Goal: Transaction & Acquisition: Purchase product/service

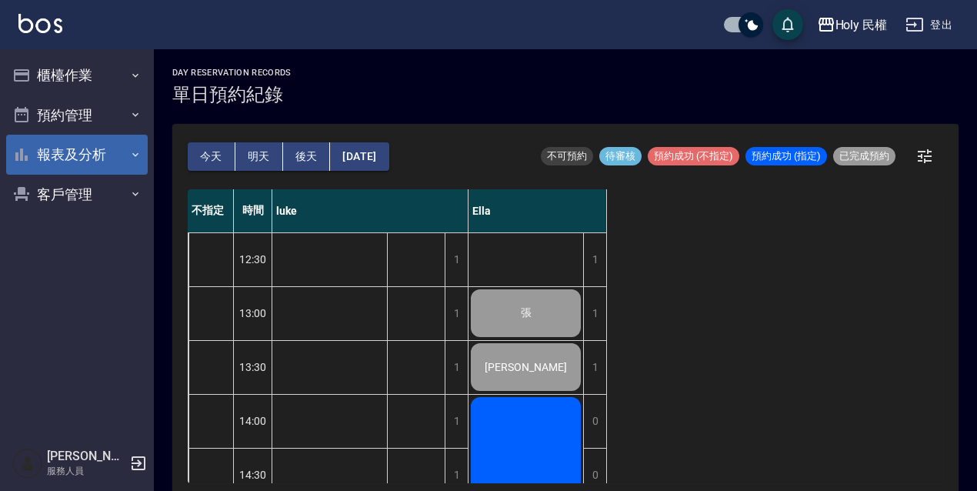
click at [38, 157] on button "報表及分析" at bounding box center [77, 155] width 142 height 40
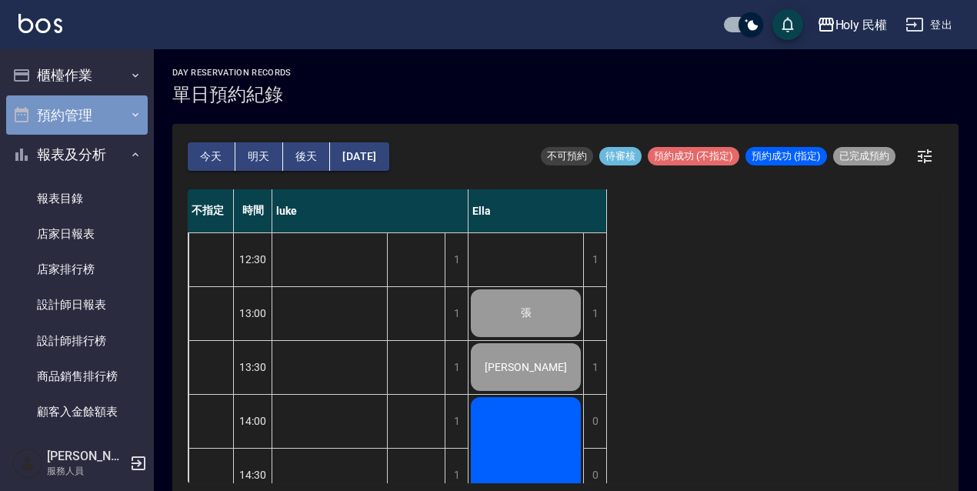
click at [77, 112] on button "預約管理" at bounding box center [77, 115] width 142 height 40
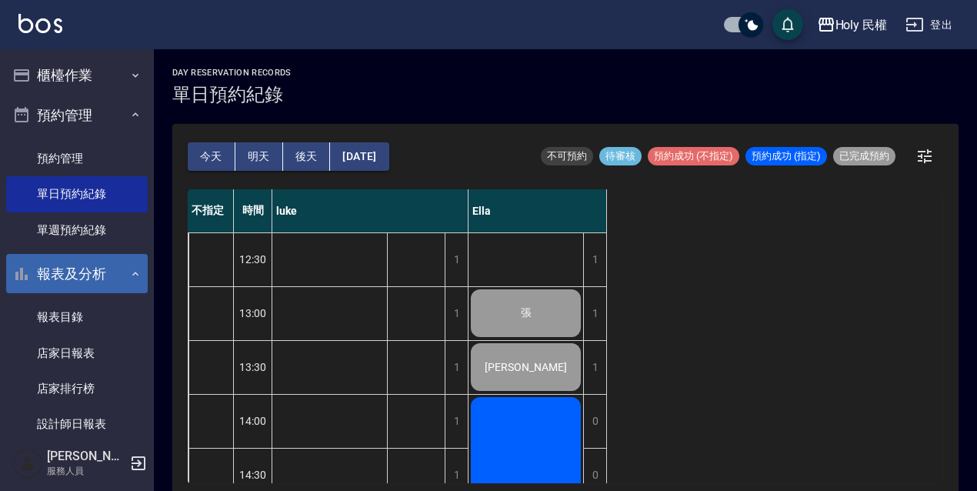
click at [62, 268] on button "報表及分析" at bounding box center [77, 274] width 142 height 40
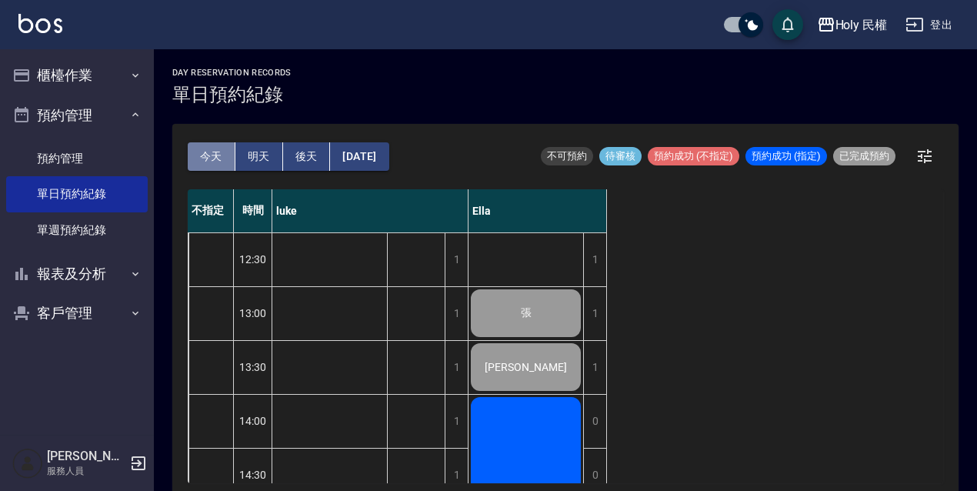
click at [220, 158] on button "今天" at bounding box center [212, 156] width 48 height 28
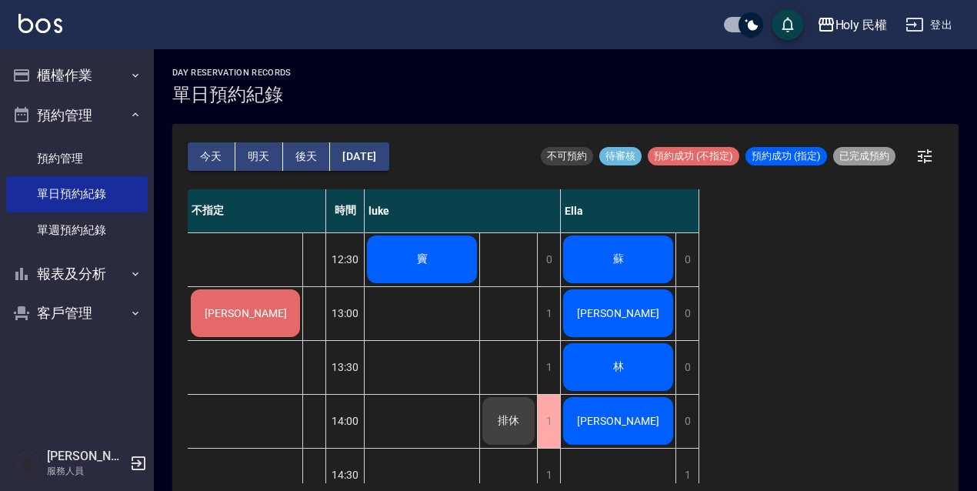
click at [429, 255] on span "竇" at bounding box center [422, 259] width 17 height 14
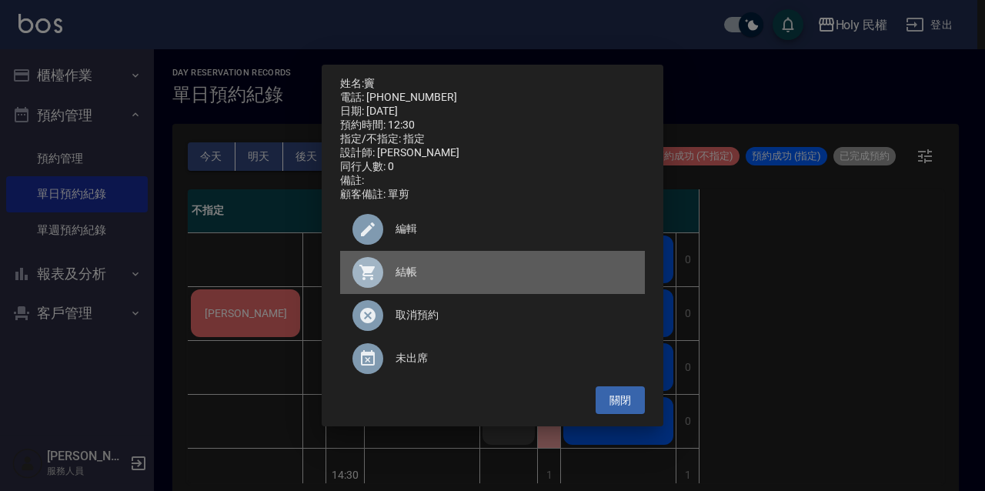
click at [425, 274] on span "結帳" at bounding box center [513, 272] width 237 height 16
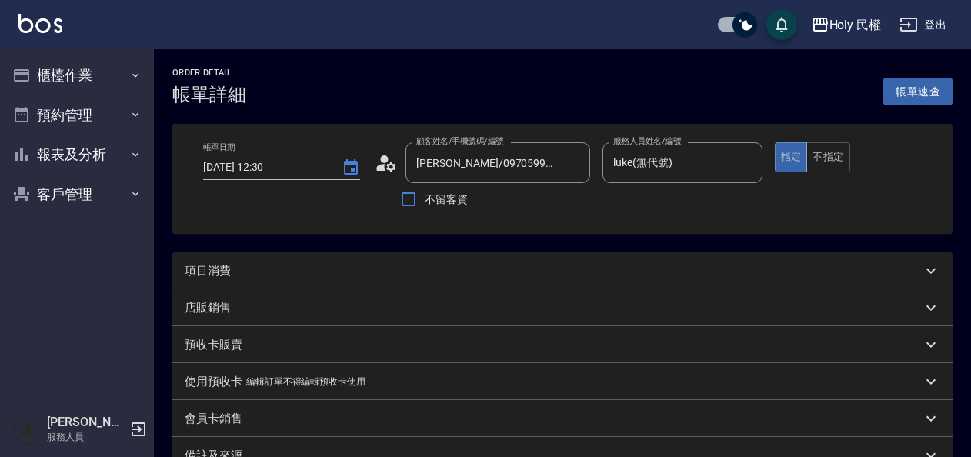
click at [365, 269] on div "項目消費" at bounding box center [553, 271] width 737 height 16
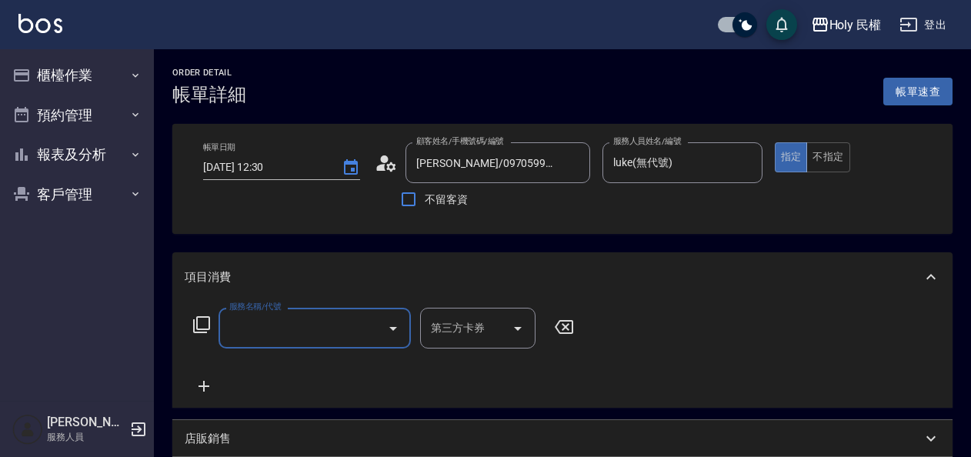
click at [264, 319] on input "服務名稱/代號" at bounding box center [302, 328] width 155 height 27
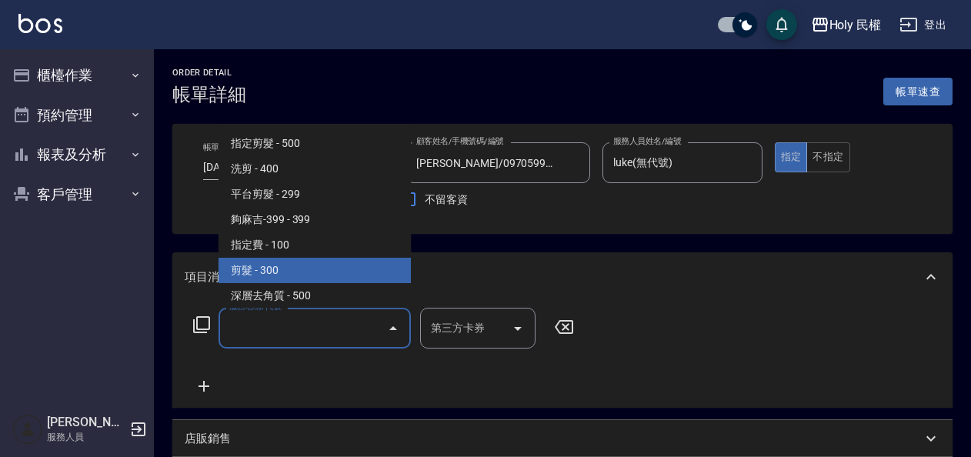
click at [278, 272] on span "剪髮 - 300" at bounding box center [314, 270] width 192 height 25
type input "剪髮(C02)"
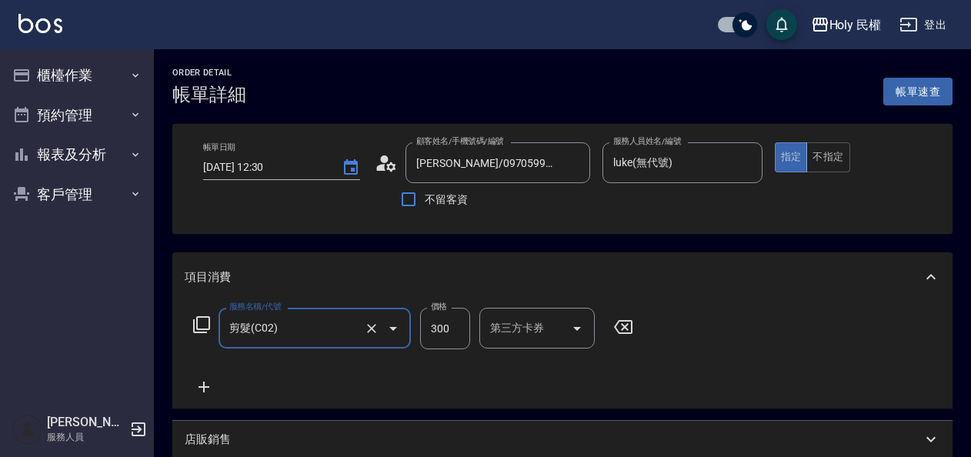
scroll to position [308, 0]
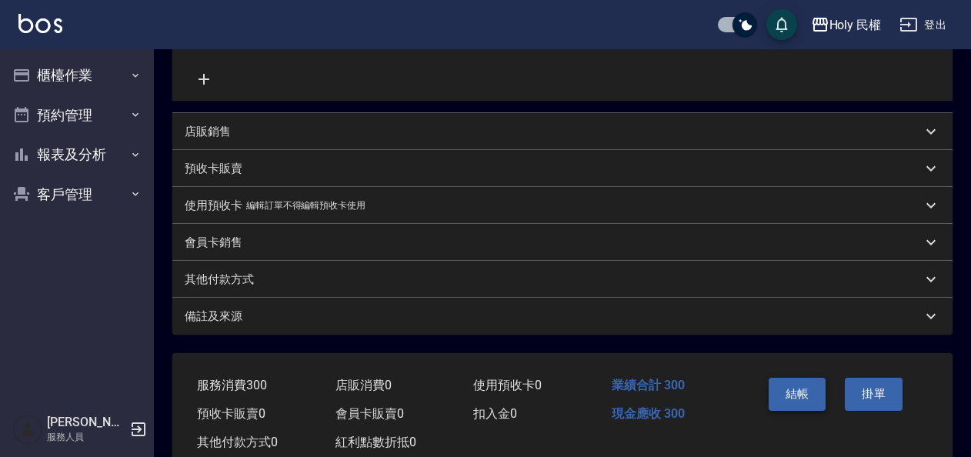
click at [808, 392] on button "結帳" at bounding box center [797, 394] width 58 height 32
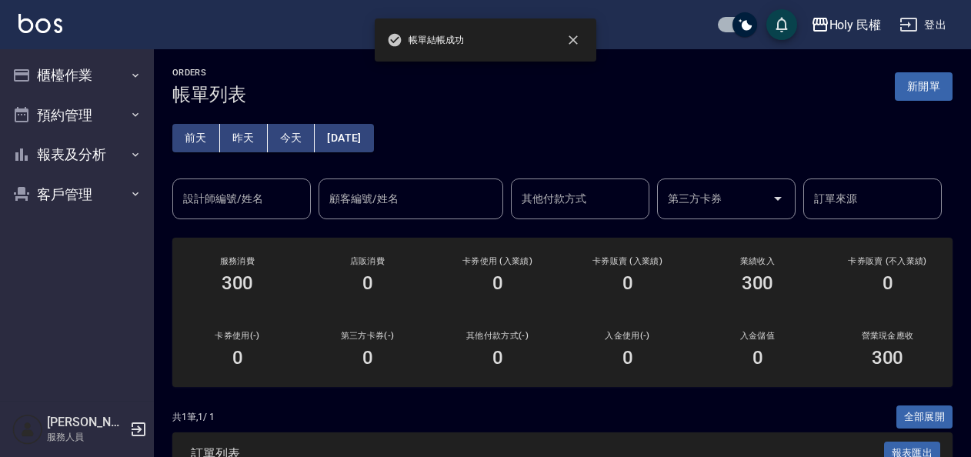
scroll to position [162, 0]
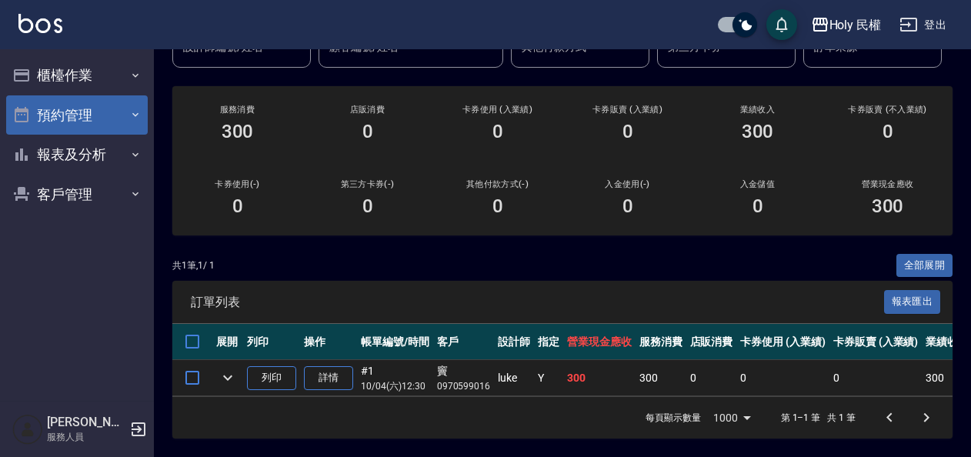
click at [79, 108] on button "預約管理" at bounding box center [77, 115] width 142 height 40
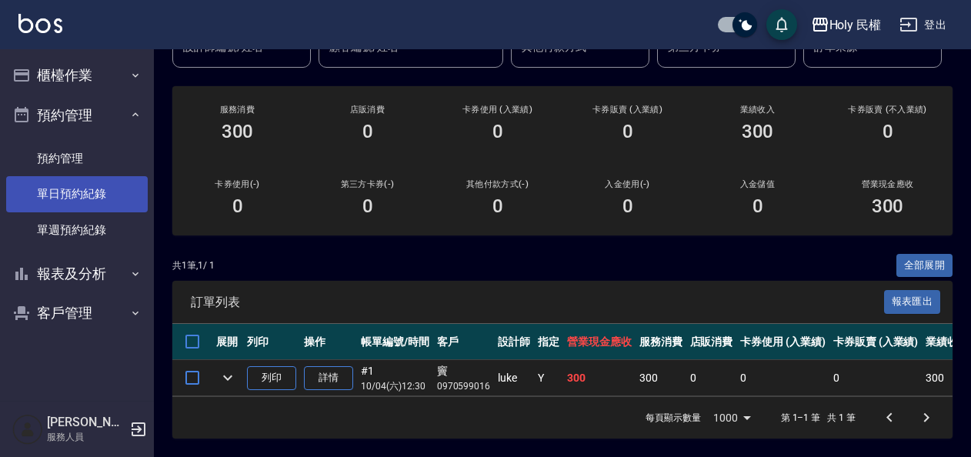
click at [88, 196] on link "單日預約紀錄" at bounding box center [77, 193] width 142 height 35
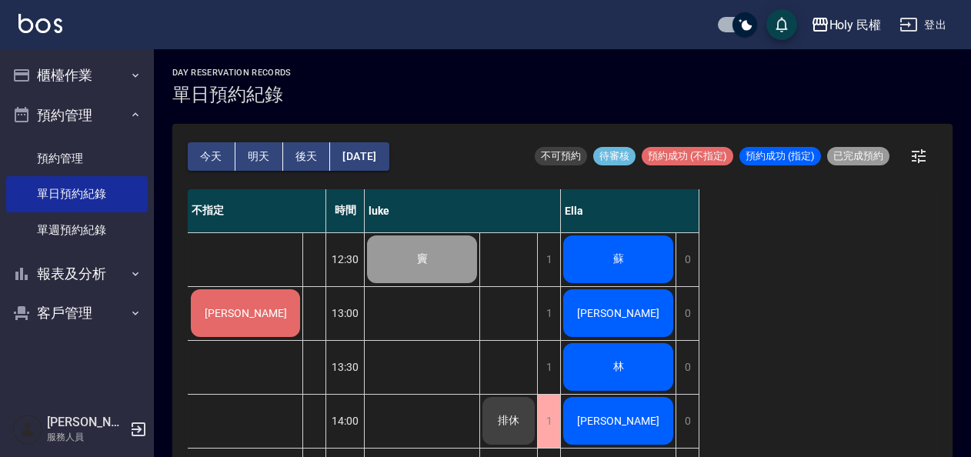
click at [245, 326] on div "[PERSON_NAME]" at bounding box center [245, 313] width 114 height 52
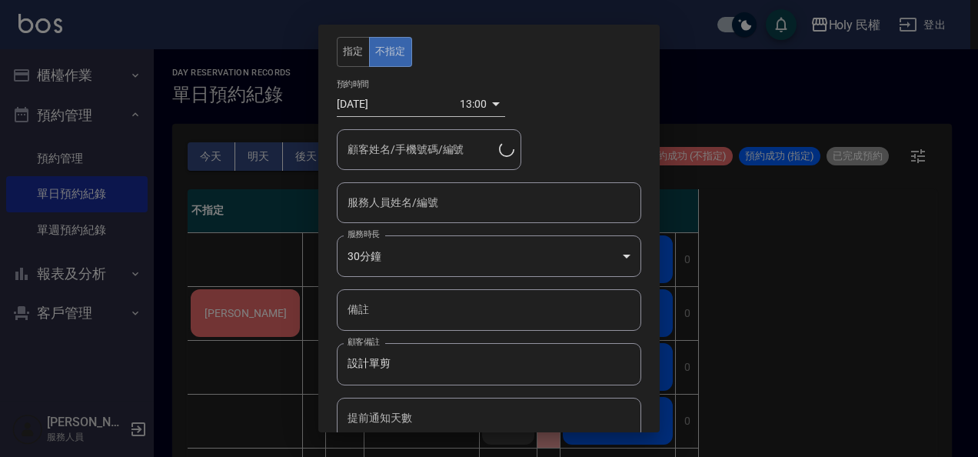
type input "Gene Lin/0932495456"
click at [416, 208] on input "服務人員姓名/編號" at bounding box center [489, 202] width 291 height 27
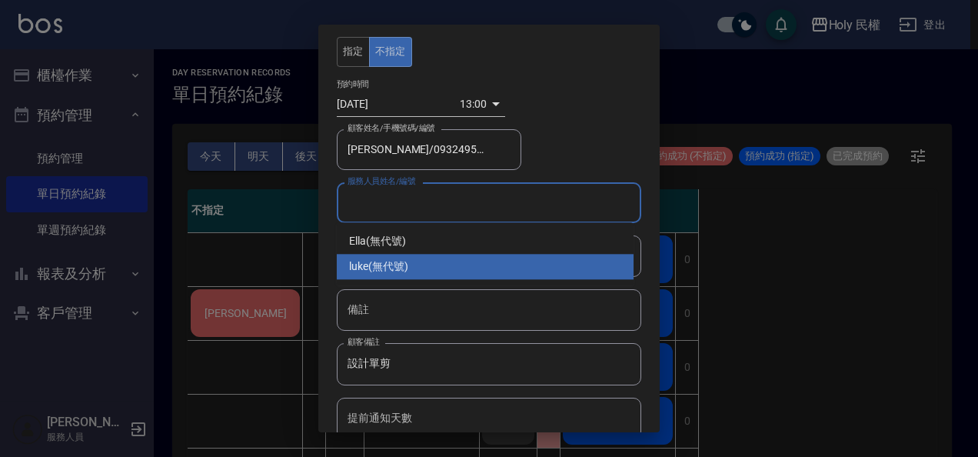
click at [404, 263] on div "luke (無代號)" at bounding box center [485, 266] width 297 height 25
type input "luke(無代號)"
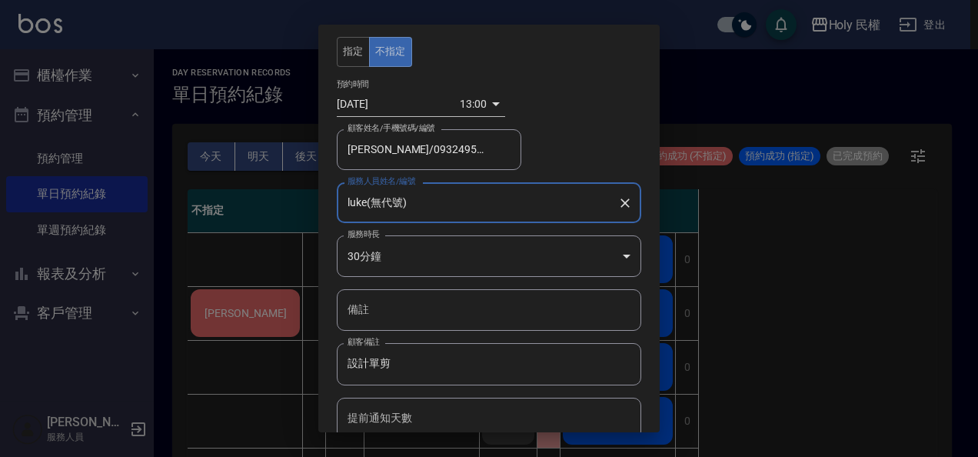
scroll to position [58, 0]
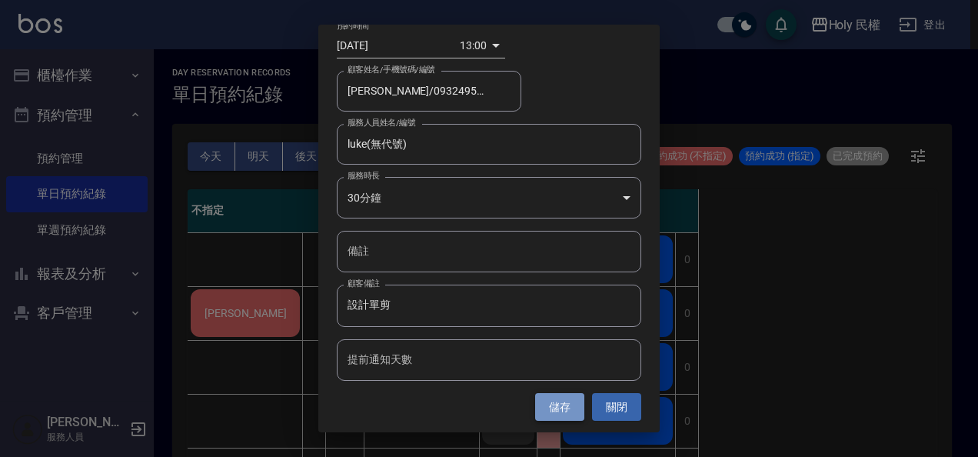
click at [552, 400] on button "儲存" at bounding box center [559, 407] width 49 height 28
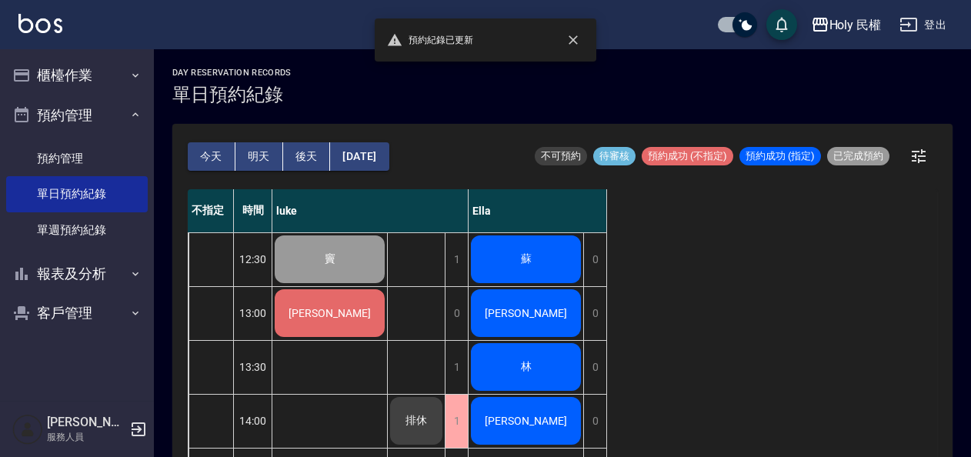
click at [311, 311] on span "[PERSON_NAME]" at bounding box center [329, 313] width 88 height 12
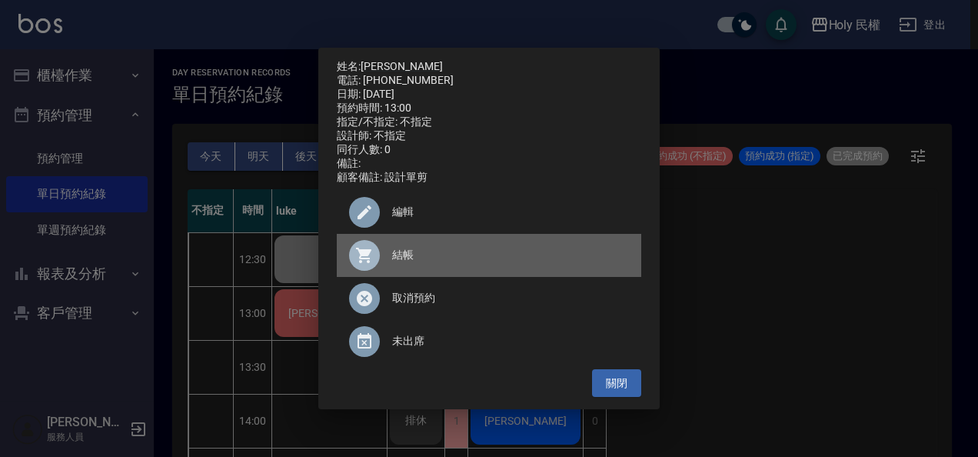
click at [407, 263] on span "結帳" at bounding box center [510, 255] width 237 height 16
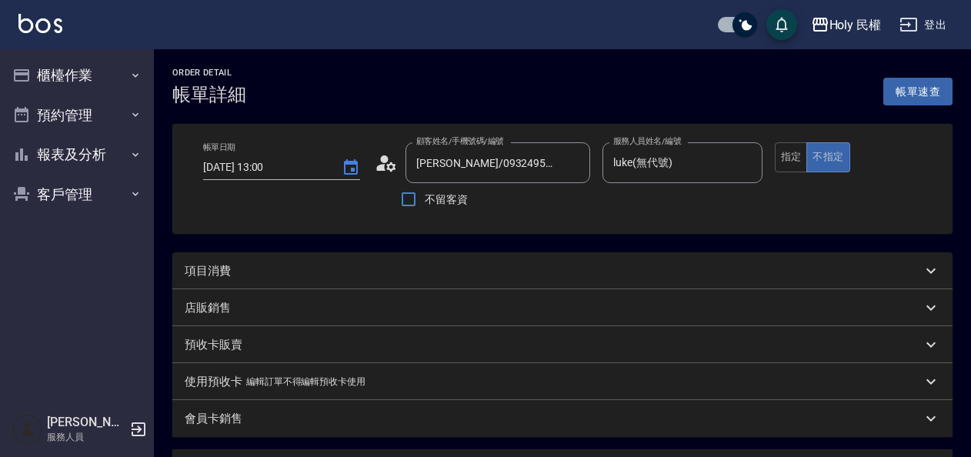
click at [352, 277] on div "項目消費" at bounding box center [553, 271] width 737 height 16
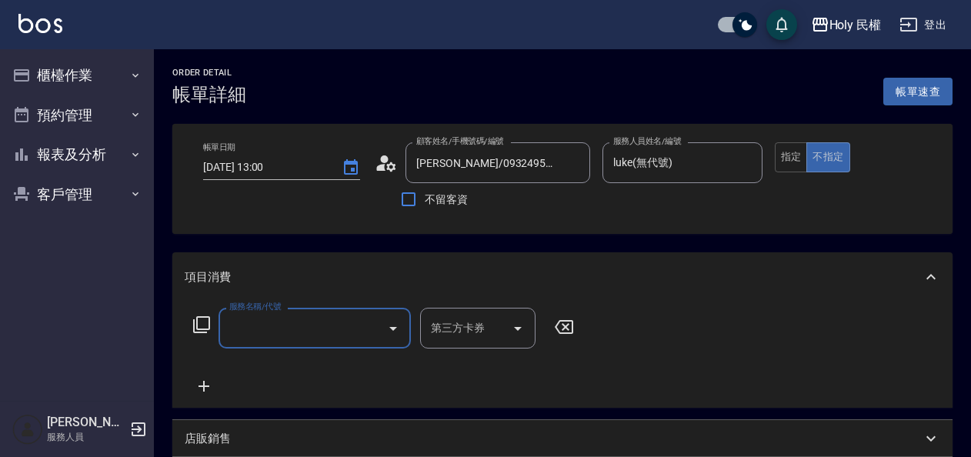
click at [268, 318] on input "服務名稱/代號" at bounding box center [302, 328] width 155 height 27
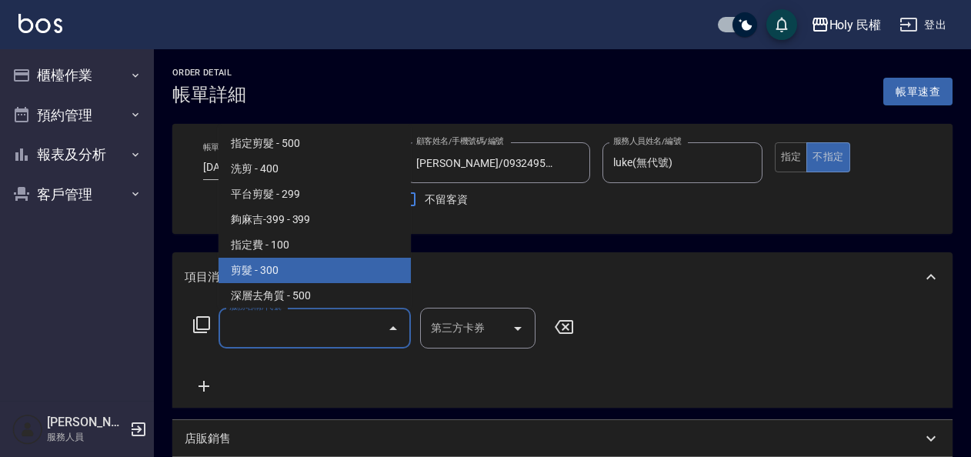
click at [302, 270] on span "剪髮 - 300" at bounding box center [314, 270] width 192 height 25
type input "剪髮(C02)"
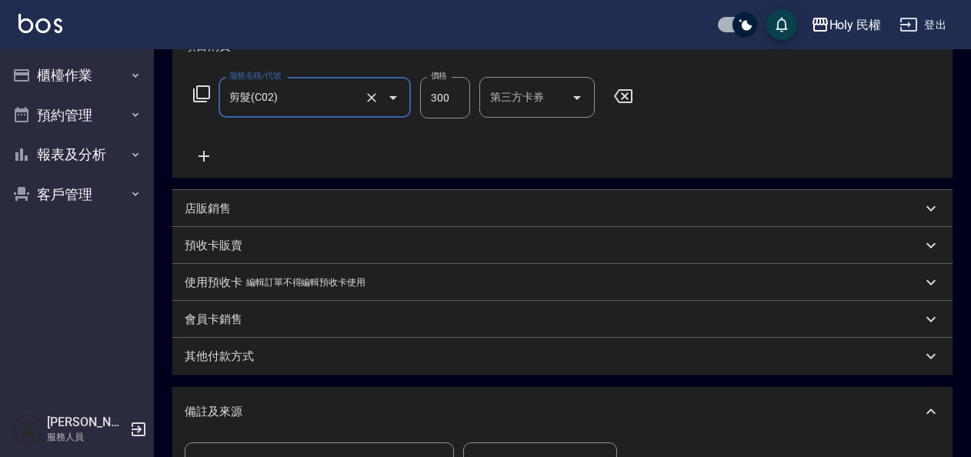
scroll to position [453, 0]
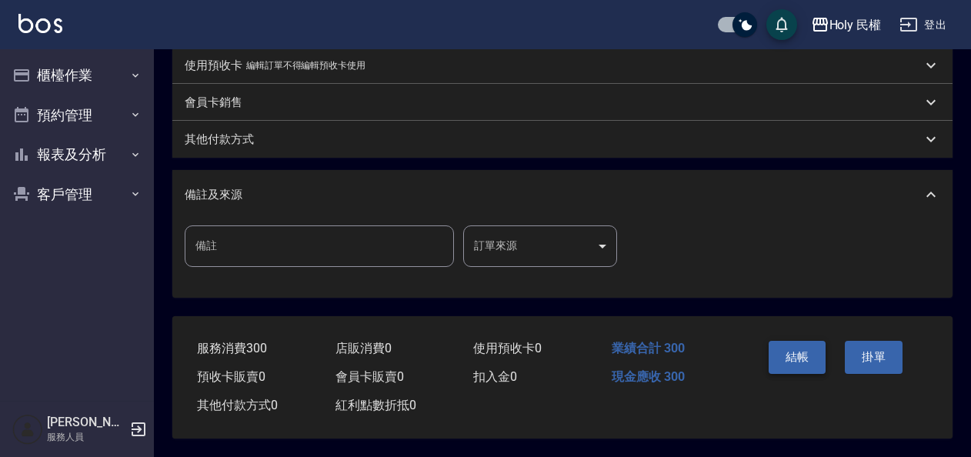
click at [803, 351] on button "結帳" at bounding box center [797, 357] width 58 height 32
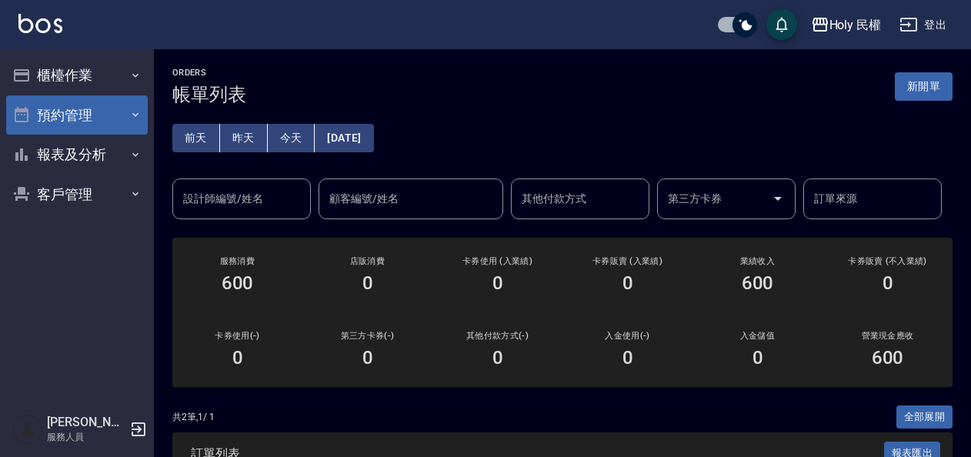
click at [72, 106] on button "預約管理" at bounding box center [77, 115] width 142 height 40
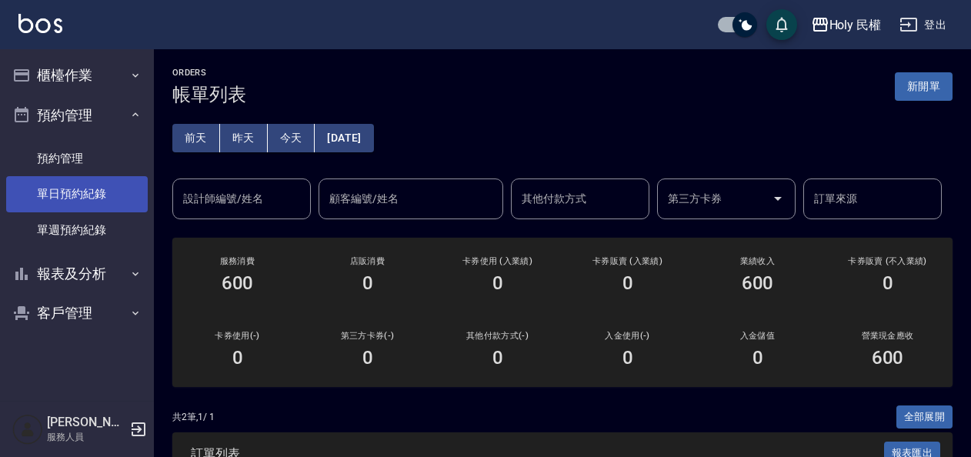
click at [116, 191] on link "單日預約紀錄" at bounding box center [77, 193] width 142 height 35
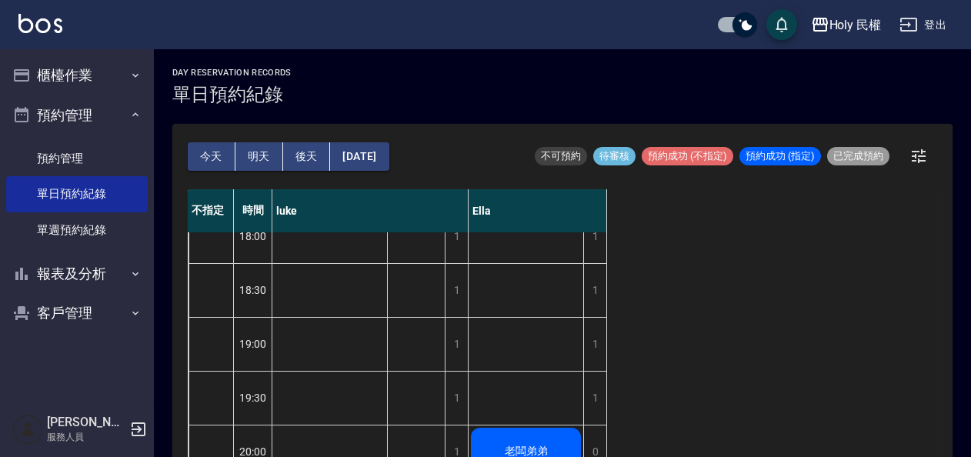
scroll to position [22, 0]
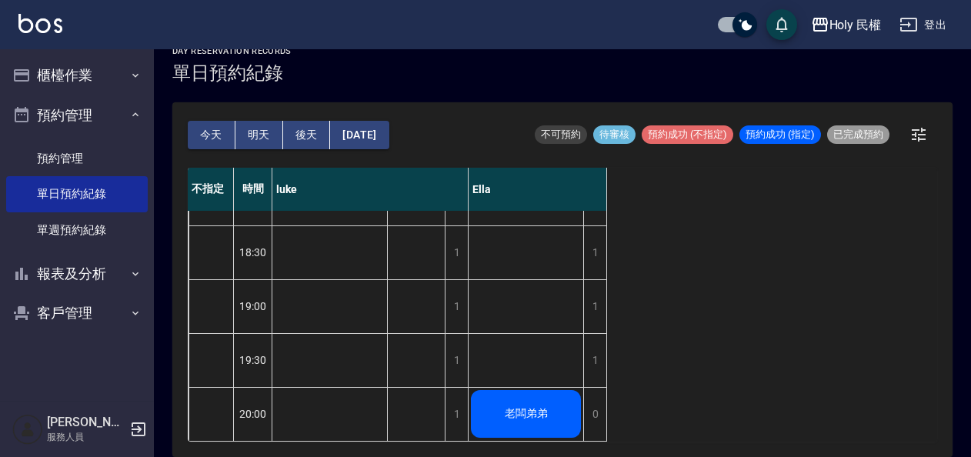
click at [411, 403] on div "排休" at bounding box center [417, 9] width 58 height 861
click at [460, 400] on div "1" at bounding box center [456, 414] width 23 height 53
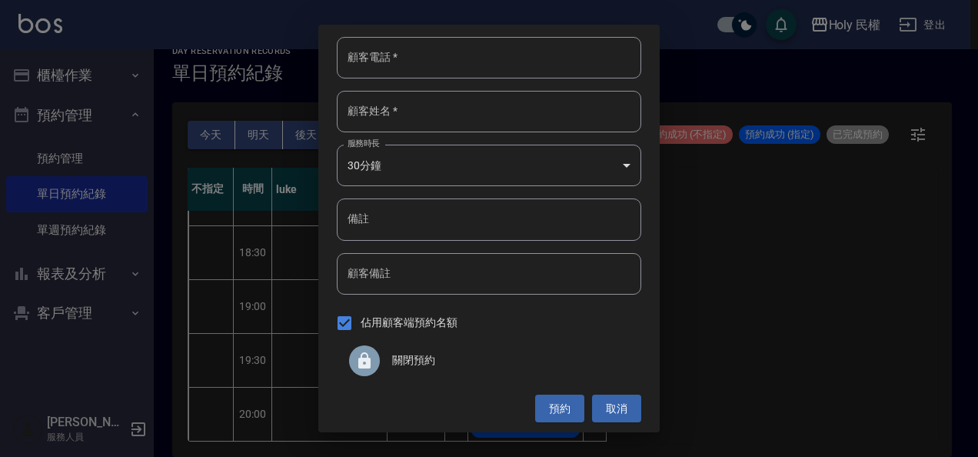
click at [395, 362] on span "關閉預約" at bounding box center [510, 360] width 237 height 16
click at [397, 362] on div "顧客電話   * 顧客電話   * 顧客姓名   * 顧客姓名   * 服務時長 30分鐘 1 服務時長 備註 備註 顧客備註 顧客備註 佔用顧客端預約名額 …" at bounding box center [489, 229] width 342 height 408
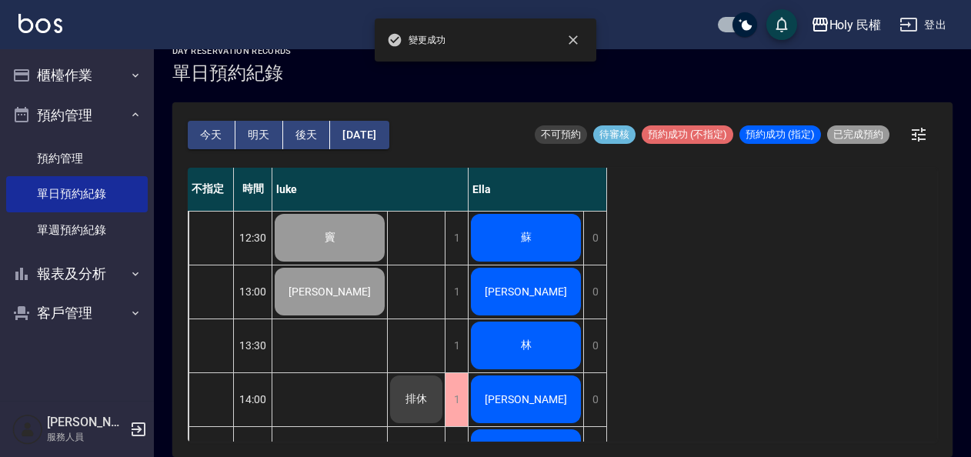
scroll to position [0, 0]
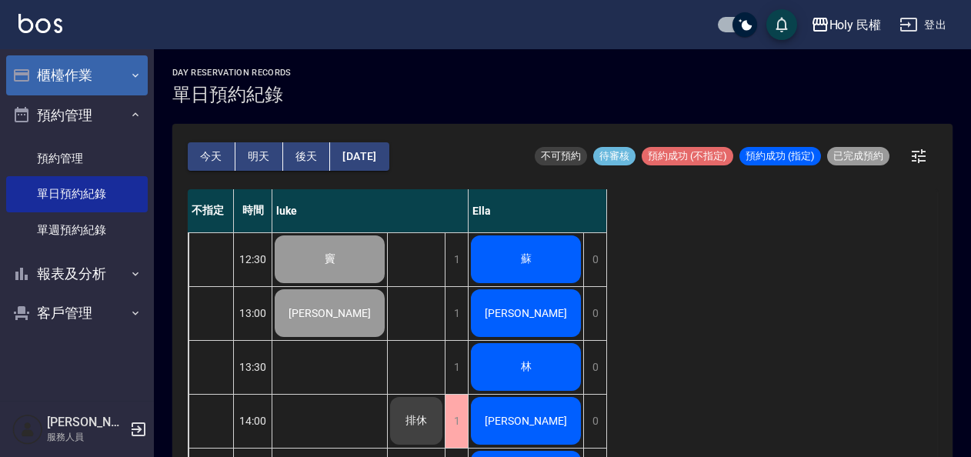
click at [76, 78] on button "櫃檯作業" at bounding box center [77, 75] width 142 height 40
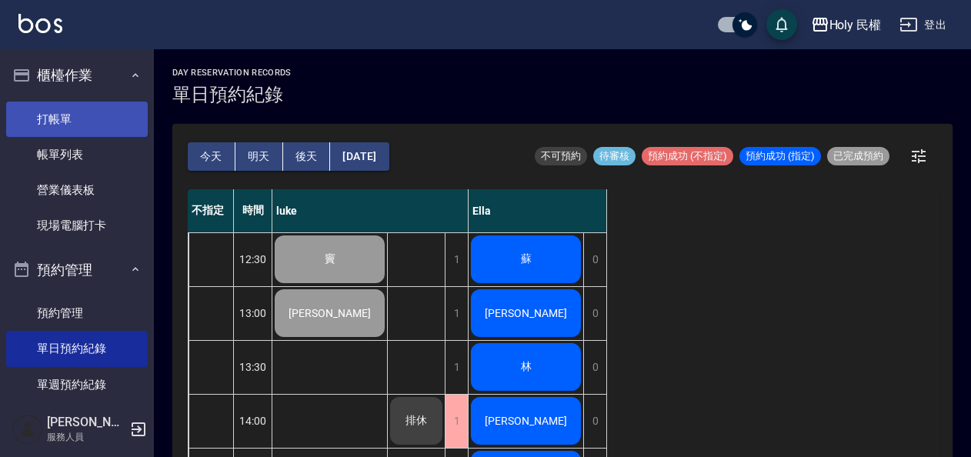
click at [72, 111] on link "打帳單" at bounding box center [77, 119] width 142 height 35
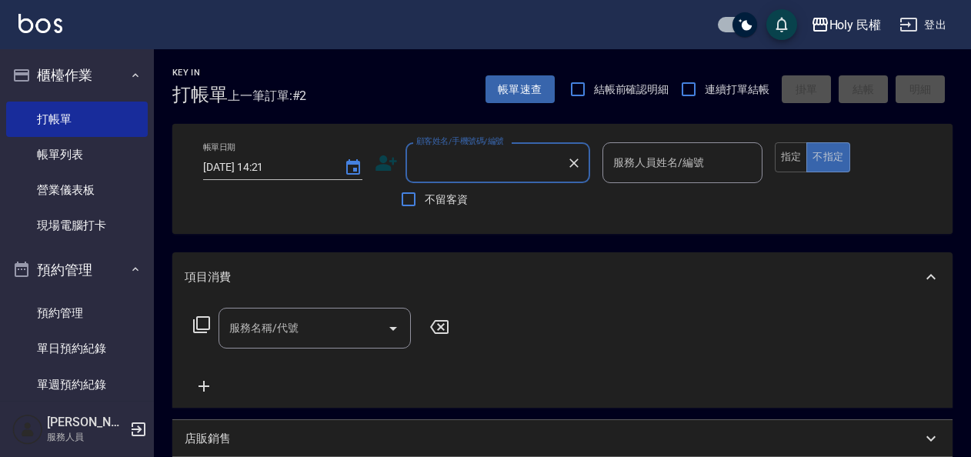
type input "ㄢ"
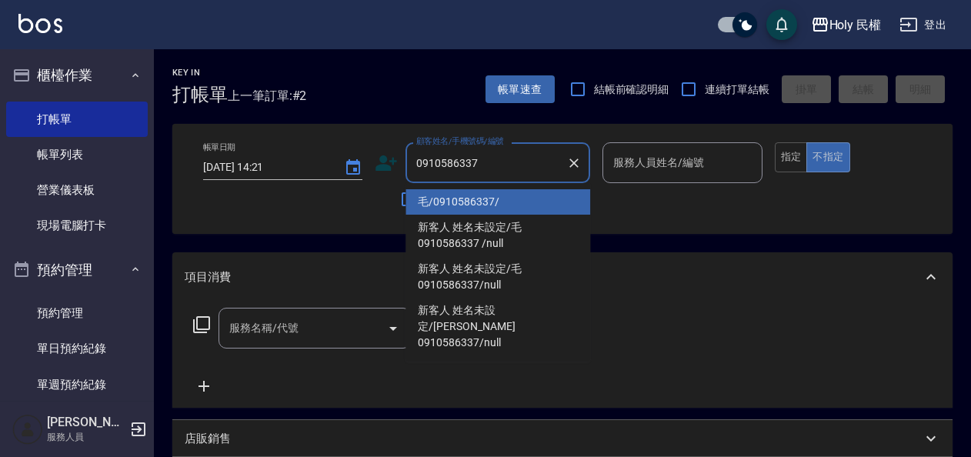
click at [535, 196] on li "毛/0910586337/" at bounding box center [497, 201] width 185 height 25
type input "毛/0910586337/"
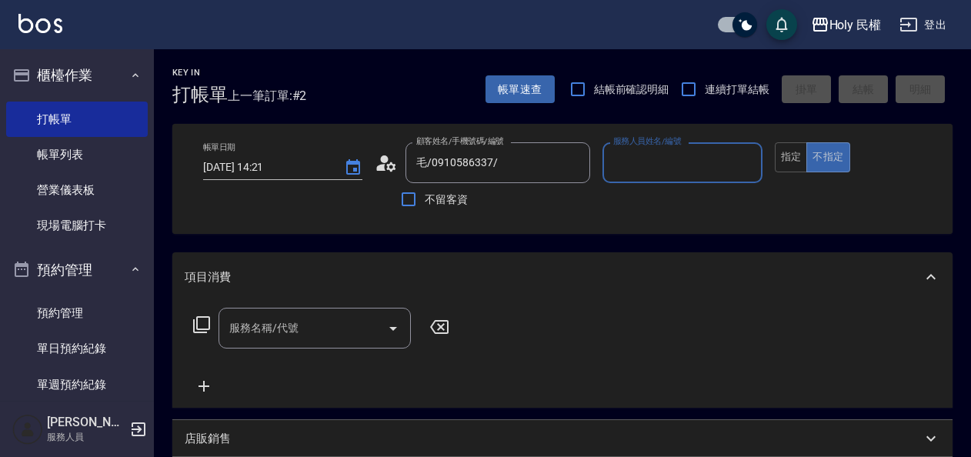
click at [673, 168] on input "服務人員姓名/編號" at bounding box center [681, 162] width 145 height 27
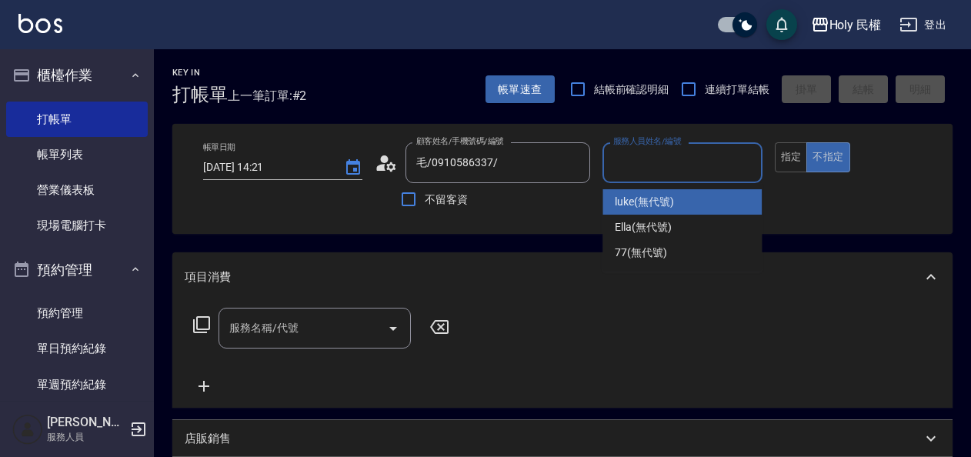
click at [674, 199] on span "luke (無代號)" at bounding box center [644, 202] width 59 height 16
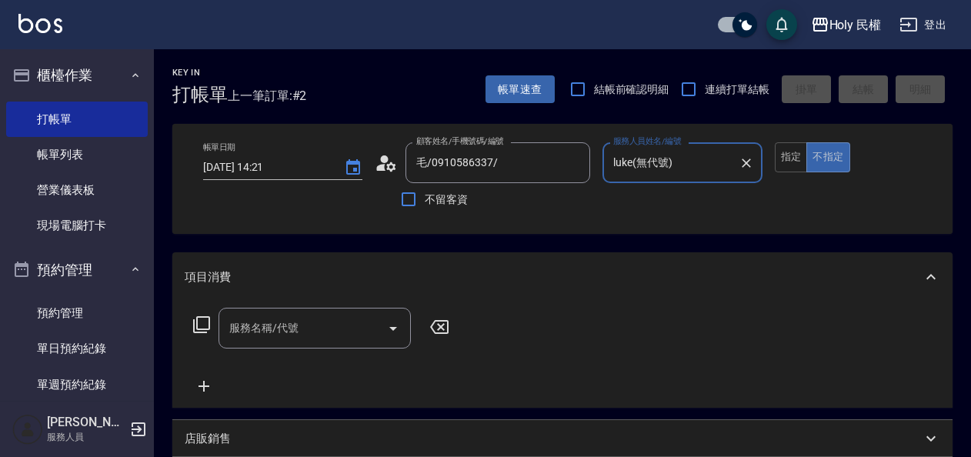
type input "luke(無代號)"
click at [799, 160] on button "指定" at bounding box center [791, 157] width 33 height 30
click at [262, 326] on div "服務名稱/代號 服務名稱/代號" at bounding box center [314, 328] width 192 height 41
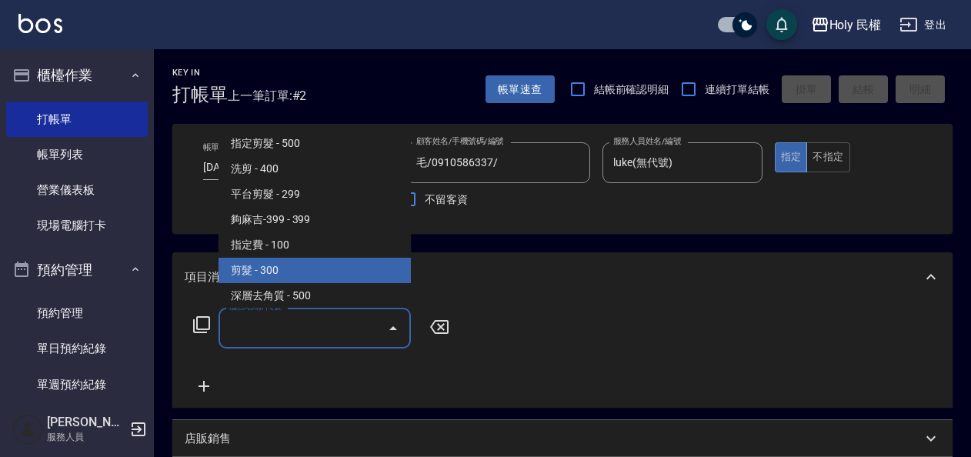
click at [277, 271] on span "剪髮 - 300" at bounding box center [314, 270] width 192 height 25
type input "剪髮(C02)"
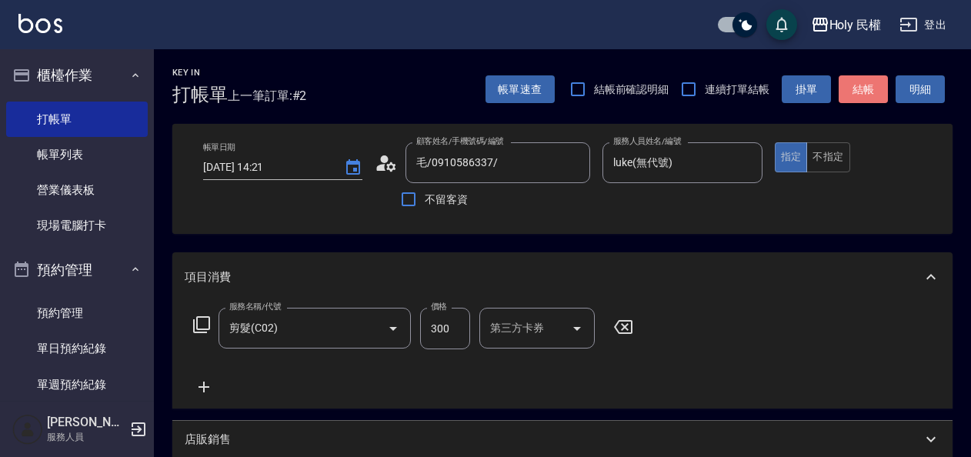
click at [869, 82] on button "結帳" at bounding box center [862, 89] width 49 height 28
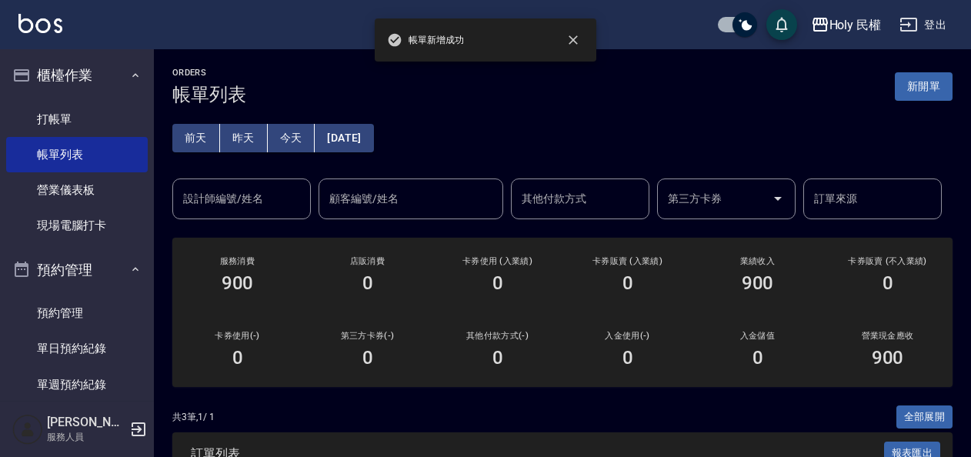
scroll to position [235, 0]
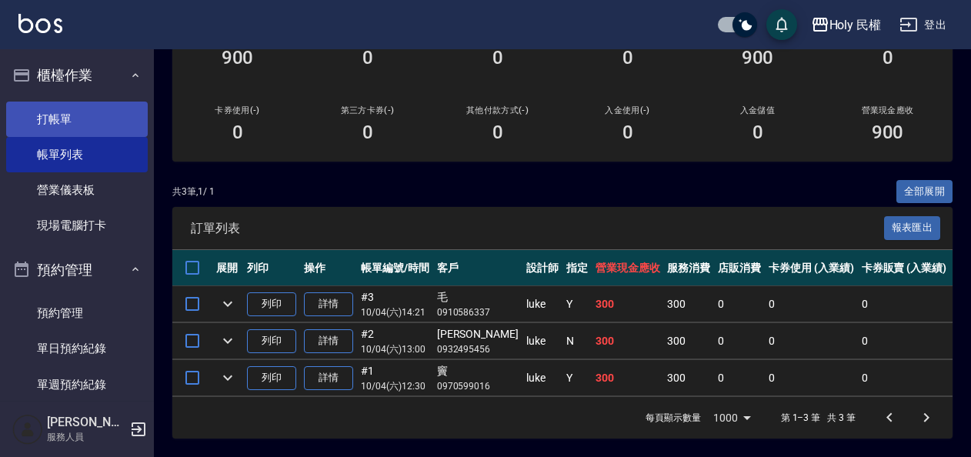
click at [69, 115] on link "打帳單" at bounding box center [77, 119] width 142 height 35
